Goal: Navigation & Orientation: Find specific page/section

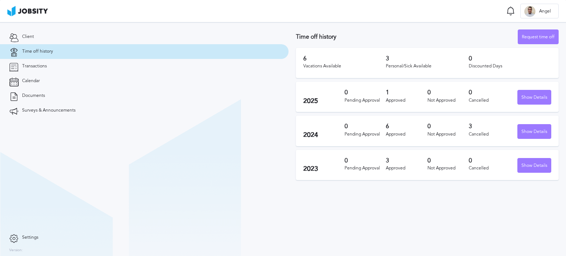
click at [40, 49] on span "Time off history" at bounding box center [37, 51] width 31 height 5
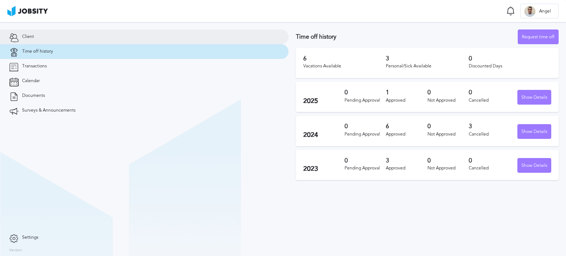
click at [43, 40] on link "Client" at bounding box center [144, 36] width 288 height 15
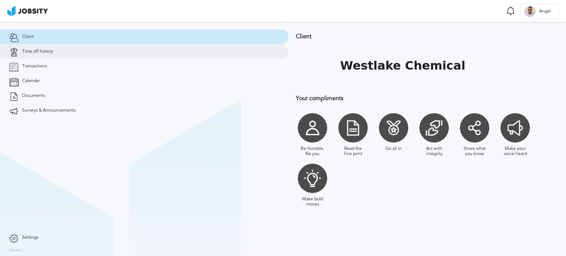
click at [31, 51] on span "Time off history" at bounding box center [37, 51] width 31 height 5
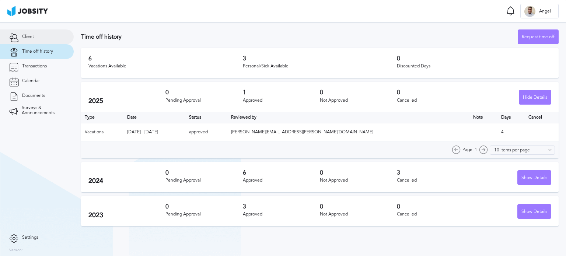
click at [32, 33] on link "Client" at bounding box center [37, 36] width 74 height 15
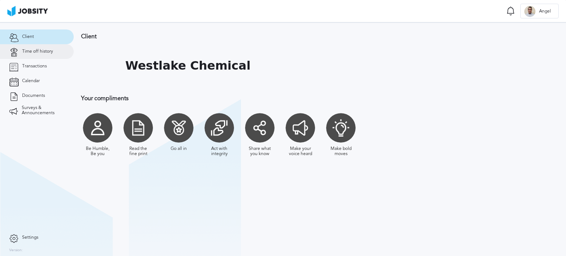
click at [31, 55] on link "Time off history" at bounding box center [37, 51] width 74 height 15
